Goal: Task Accomplishment & Management: Use online tool/utility

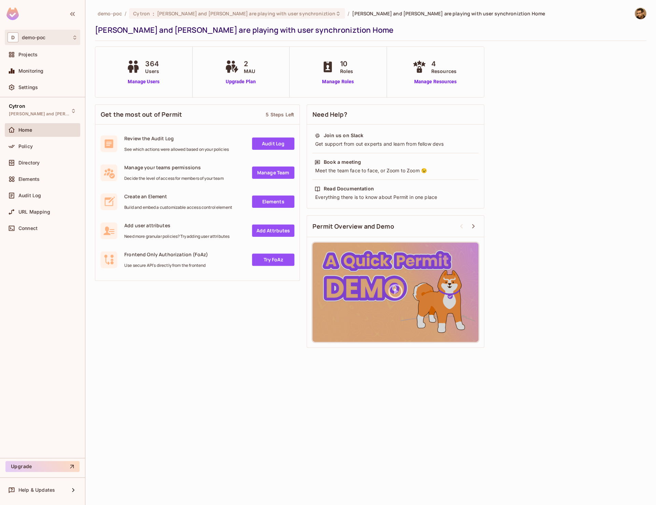
click at [49, 40] on div "D demo-poc" at bounding box center [43, 37] width 70 height 10
click at [199, 382] on div at bounding box center [328, 252] width 656 height 505
click at [31, 140] on div "Policy" at bounding box center [42, 147] width 75 height 14
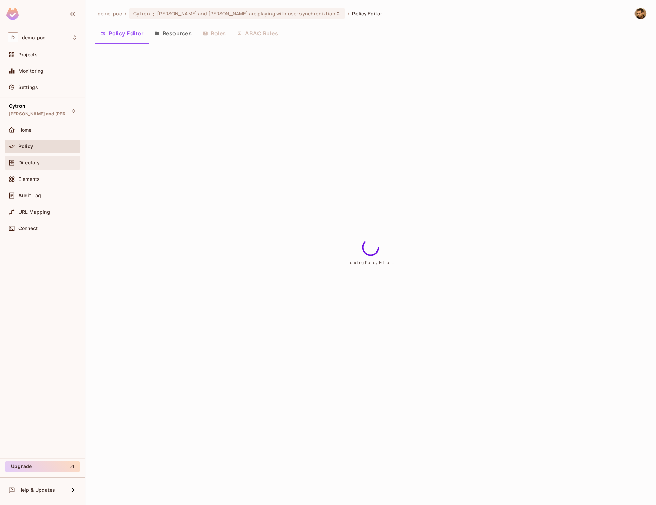
click at [39, 163] on span "Directory" at bounding box center [28, 162] width 21 height 5
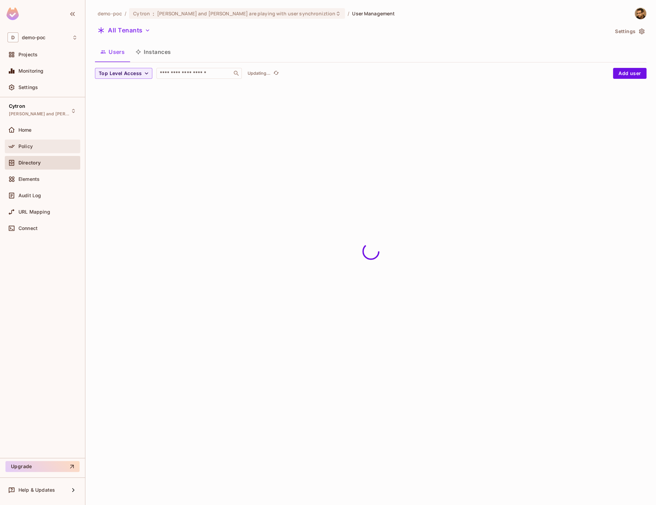
click at [42, 147] on div "Policy" at bounding box center [47, 146] width 59 height 5
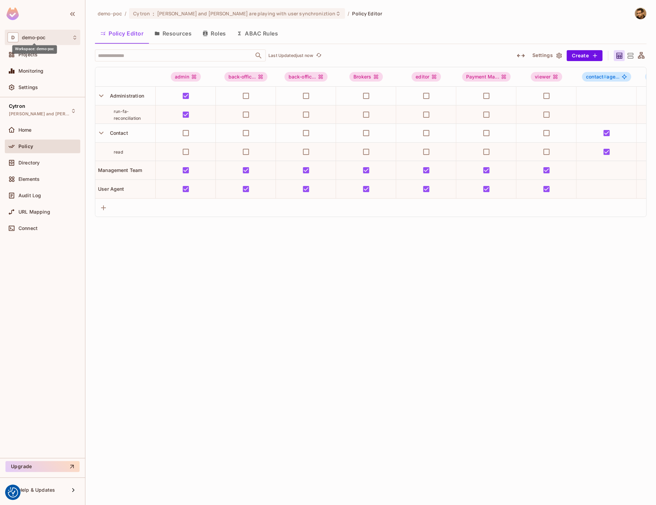
click at [40, 37] on span "demo-poc" at bounding box center [34, 37] width 24 height 5
click at [49, 56] on span "CYRRUS" at bounding box center [41, 58] width 53 height 6
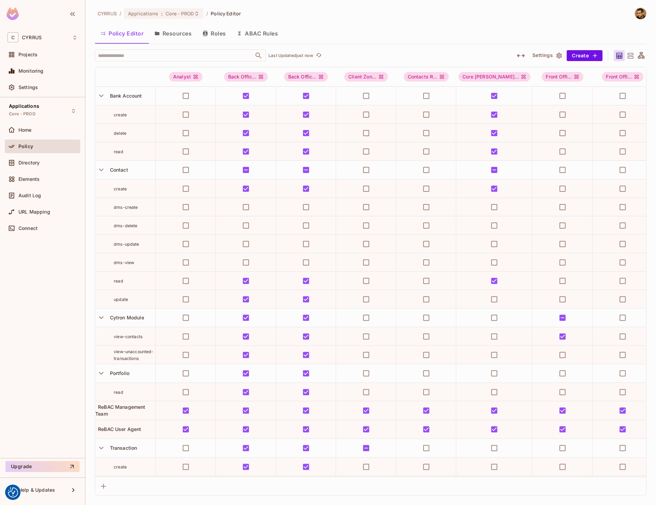
click at [514, 56] on div "Settings Create" at bounding box center [577, 55] width 137 height 11
click at [519, 56] on icon "button" at bounding box center [521, 56] width 8 height 8
